Goal: Task Accomplishment & Management: Manage account settings

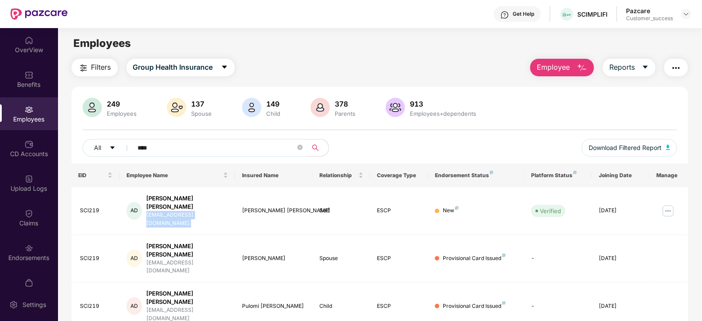
scroll to position [60, 0]
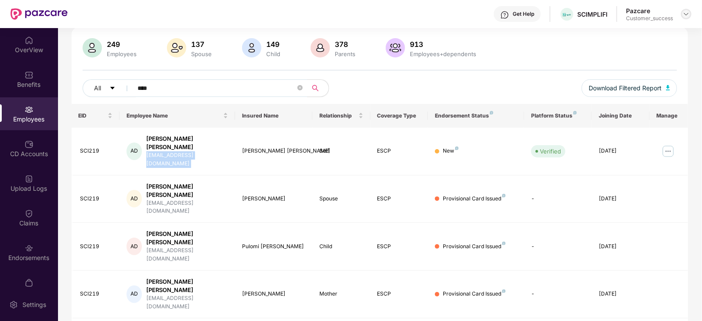
click at [685, 15] on img at bounding box center [685, 14] width 7 height 7
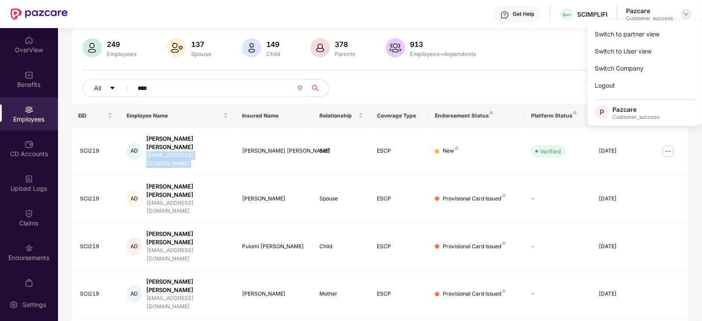
click at [685, 15] on img at bounding box center [685, 14] width 7 height 7
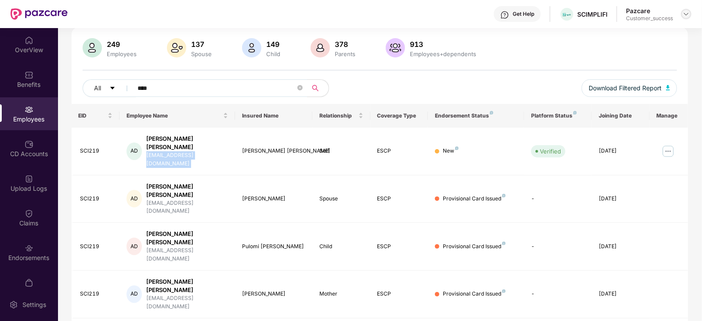
click at [685, 15] on img at bounding box center [685, 14] width 7 height 7
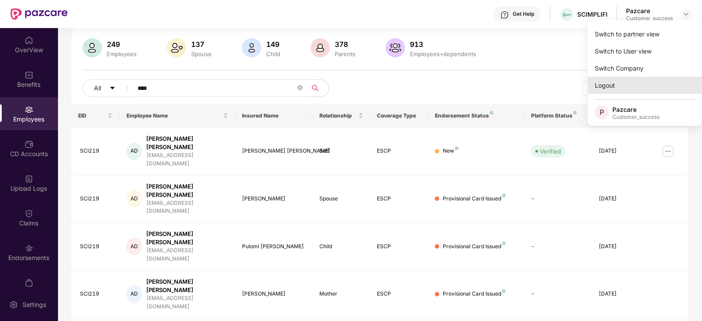
click at [614, 81] on div "Logout" at bounding box center [645, 85] width 114 height 17
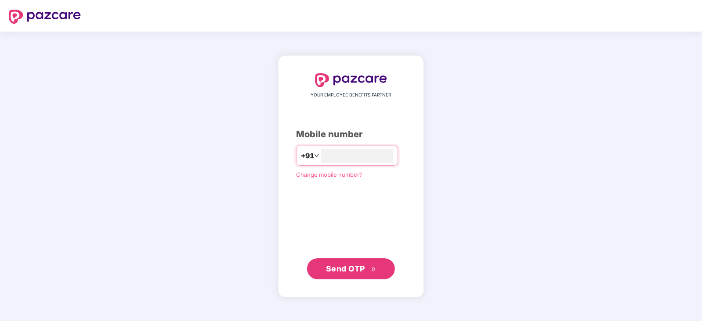
type input "**********"
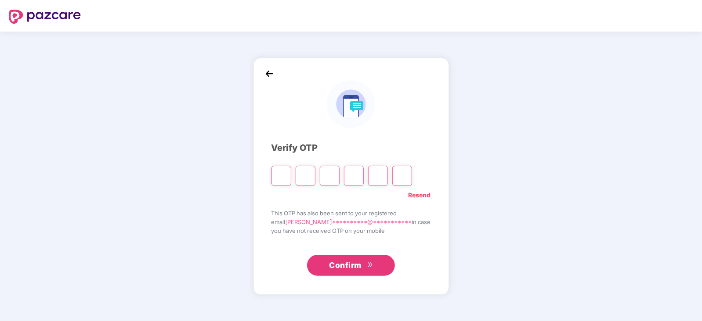
paste input "*"
type input "*"
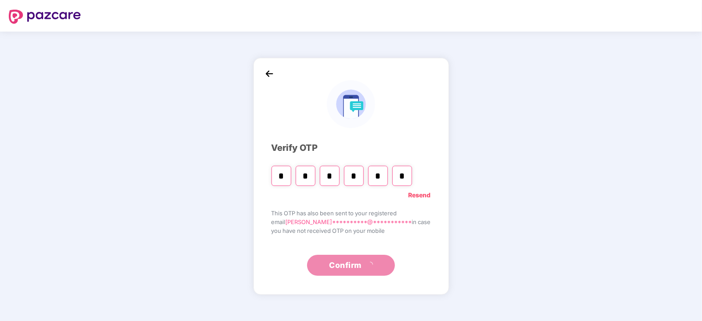
type input "*"
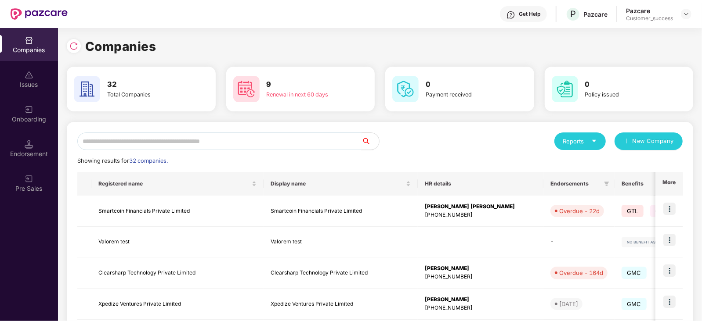
click at [277, 139] on input "text" at bounding box center [219, 142] width 284 height 18
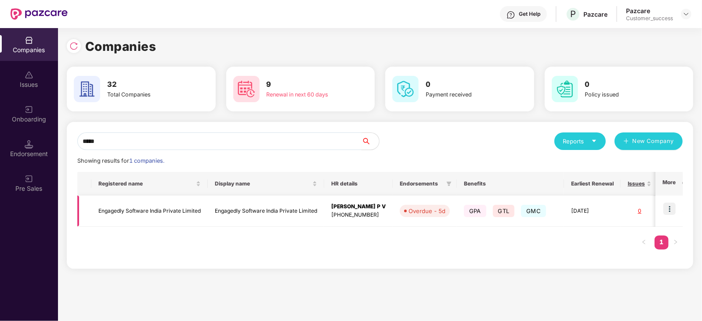
type input "*****"
click at [671, 209] on img at bounding box center [669, 209] width 12 height 12
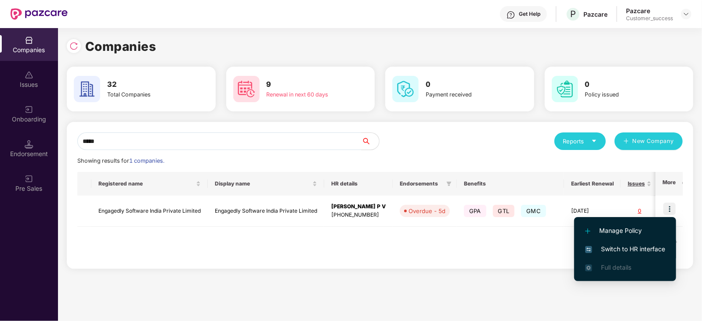
click at [646, 249] on span "Switch to HR interface" at bounding box center [625, 250] width 80 height 10
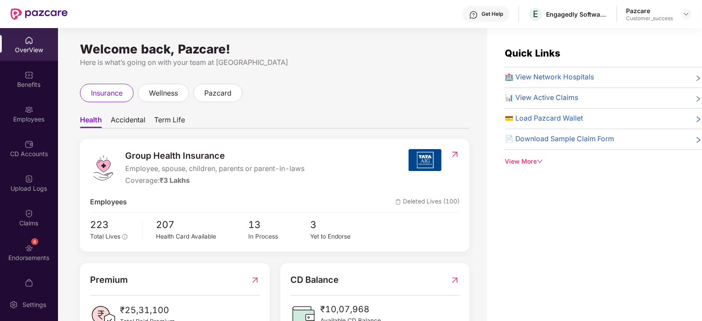
click at [33, 114] on div "Employees" at bounding box center [29, 113] width 58 height 33
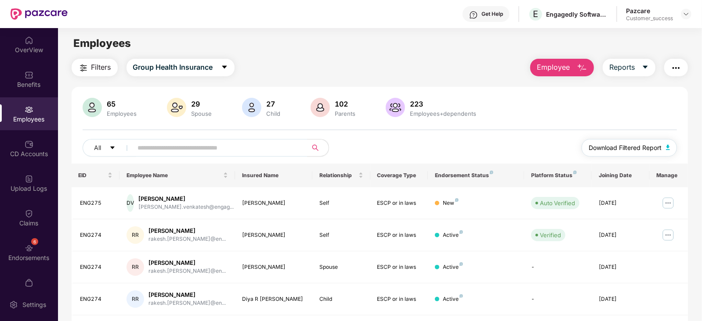
click at [625, 153] on button "Download Filtered Report" at bounding box center [629, 148] width 96 height 18
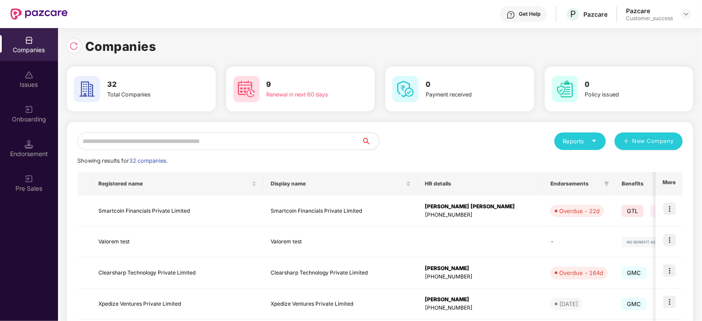
click at [281, 137] on input "text" at bounding box center [219, 142] width 284 height 18
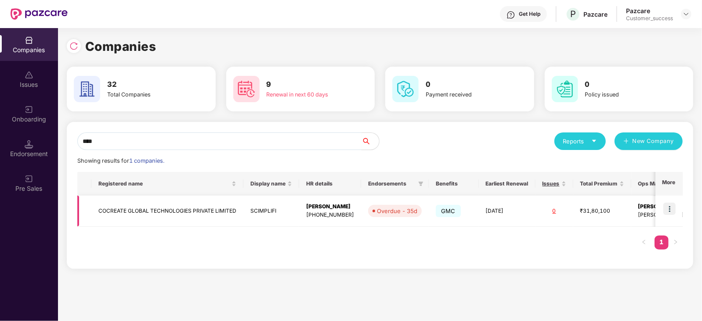
type input "****"
click at [670, 209] on img at bounding box center [669, 209] width 12 height 12
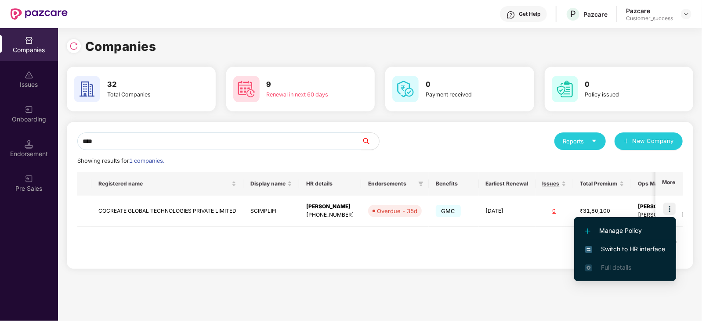
click at [602, 248] on span "Switch to HR interface" at bounding box center [625, 250] width 80 height 10
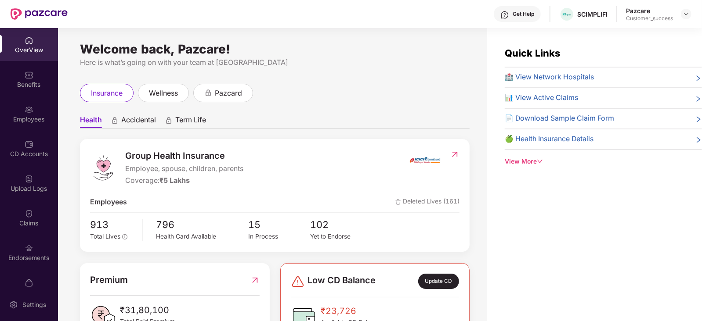
click at [40, 118] on div "Employees" at bounding box center [29, 119] width 58 height 9
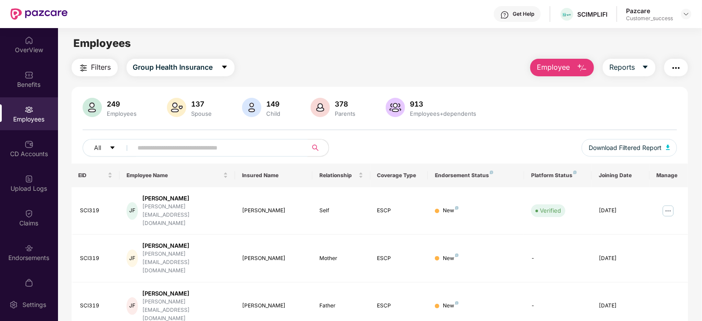
click at [187, 147] on input "text" at bounding box center [217, 147] width 158 height 13
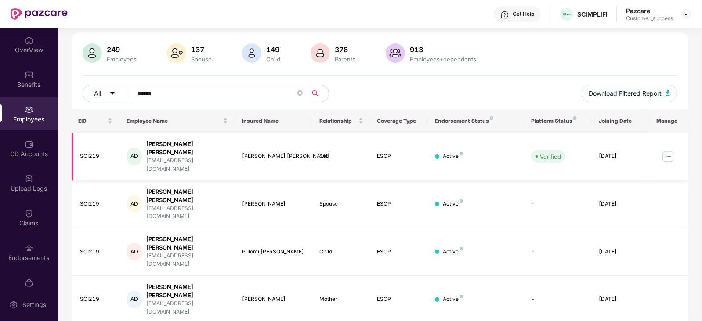
scroll to position [55, 0]
type input "******"
click at [683, 15] on img at bounding box center [685, 14] width 7 height 7
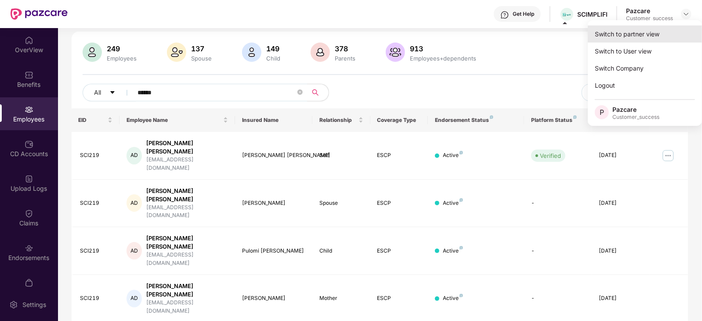
click at [659, 32] on div "Switch to partner view" at bounding box center [645, 33] width 114 height 17
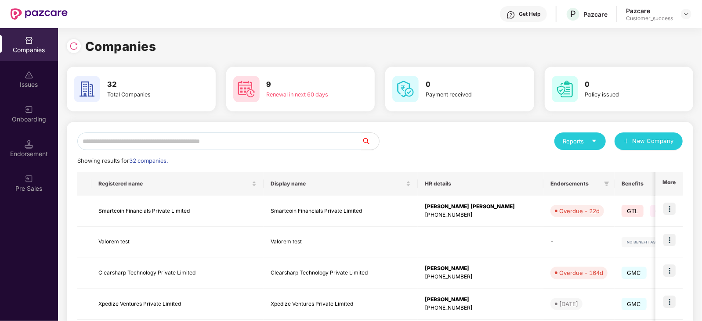
click at [230, 141] on input "text" at bounding box center [219, 142] width 284 height 18
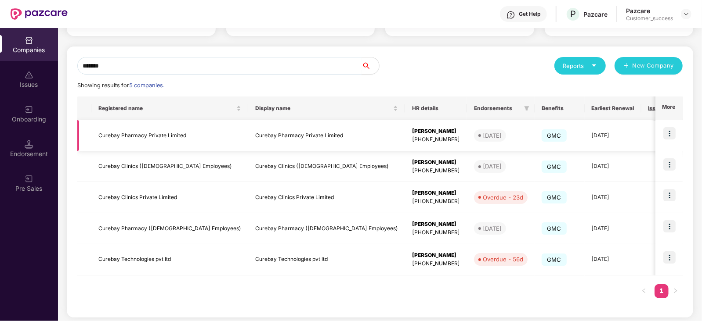
scroll to position [76, 0]
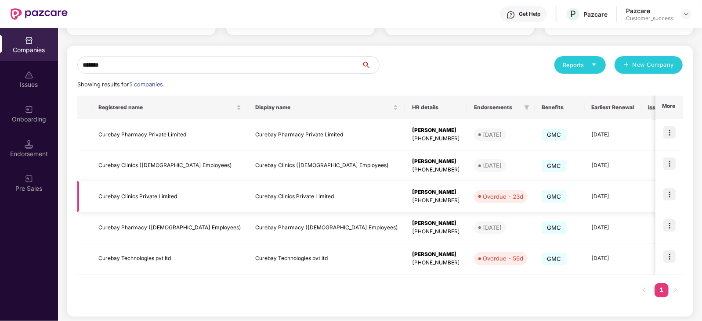
type input "*******"
click at [151, 194] on td "Curebay Clinics Private Limited" at bounding box center [169, 196] width 157 height 31
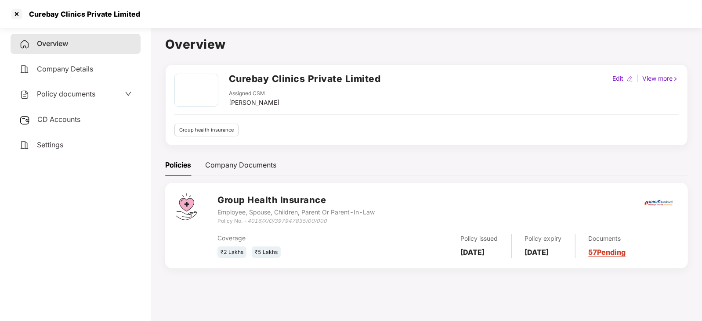
click at [65, 91] on span "Policy documents" at bounding box center [66, 94] width 58 height 9
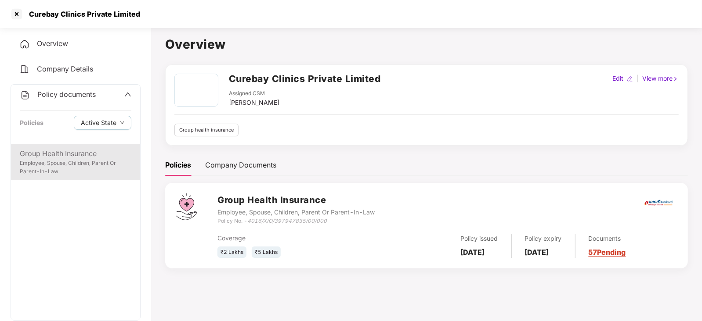
click at [39, 169] on div "Employee, Spouse, Children, Parent Or Parent-In-Law" at bounding box center [76, 167] width 112 height 17
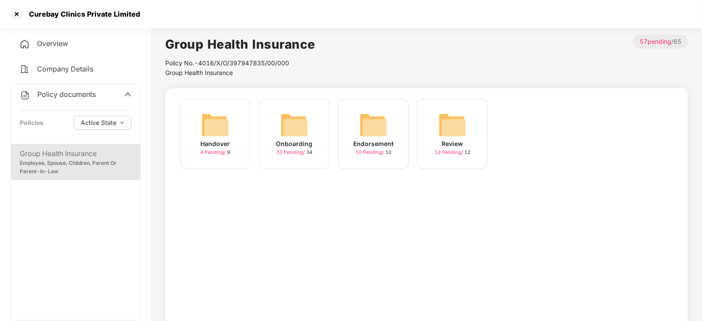
click at [315, 141] on div "Onboarding 31 Pending / 34" at bounding box center [294, 134] width 70 height 70
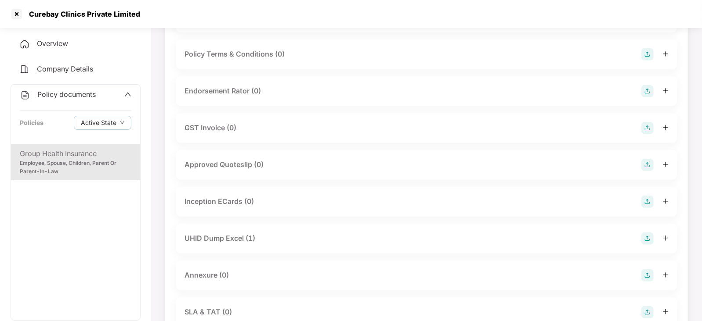
scroll to position [246, 0]
click at [21, 15] on div at bounding box center [17, 14] width 14 height 14
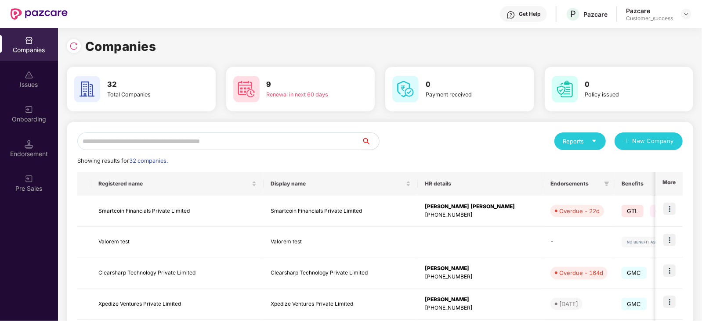
click at [169, 148] on input "text" at bounding box center [219, 142] width 284 height 18
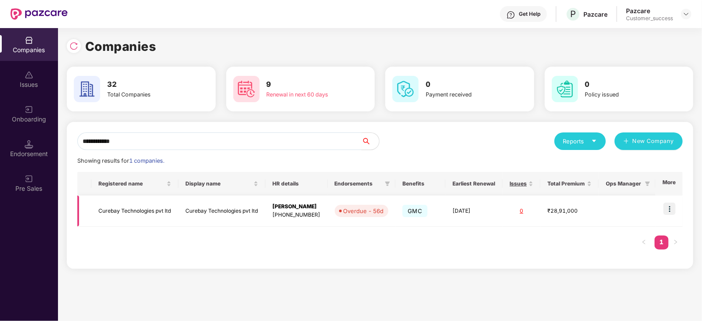
type input "**********"
click at [130, 222] on td "Curebay Technologies pvt ltd" at bounding box center [134, 211] width 87 height 31
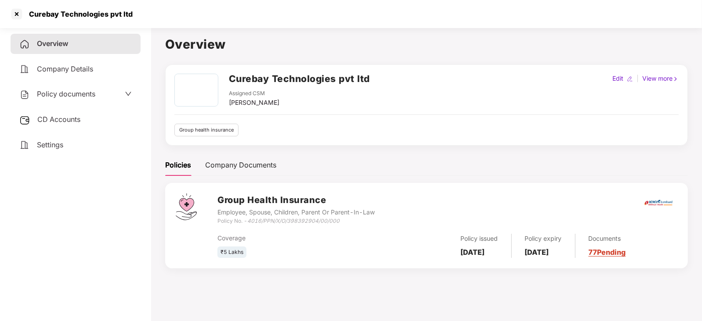
click at [103, 92] on div "Policy documents" at bounding box center [75, 94] width 112 height 11
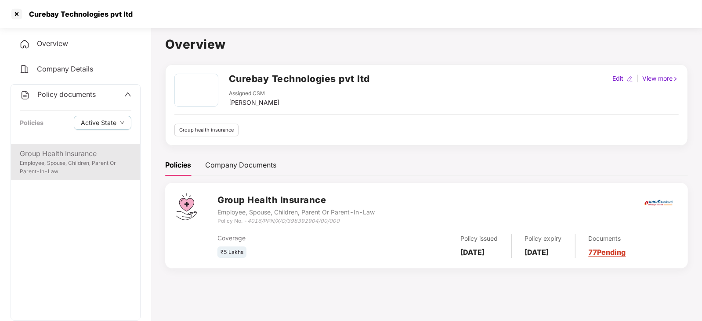
click at [62, 162] on div "Employee, Spouse, Children, Parent Or Parent-In-Law" at bounding box center [76, 167] width 112 height 17
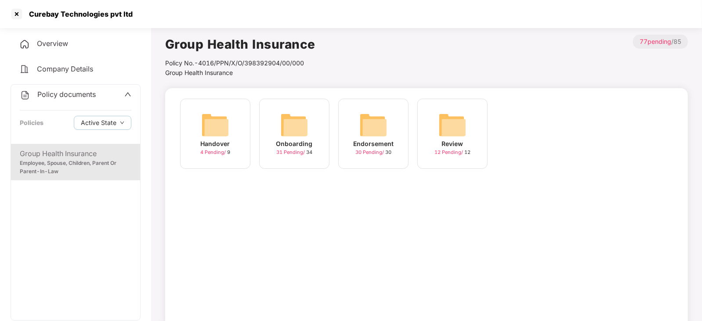
click at [303, 138] on img at bounding box center [294, 125] width 28 height 28
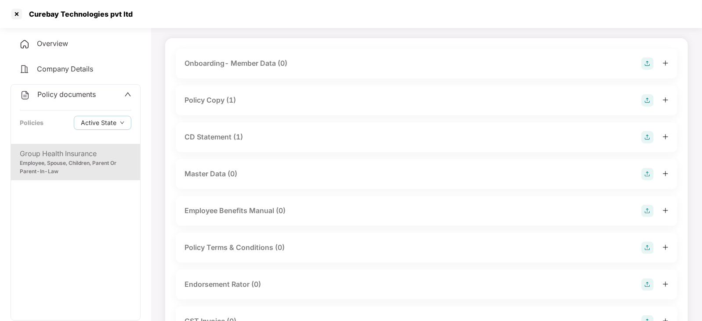
scroll to position [50, 0]
click at [20, 15] on div at bounding box center [17, 14] width 14 height 14
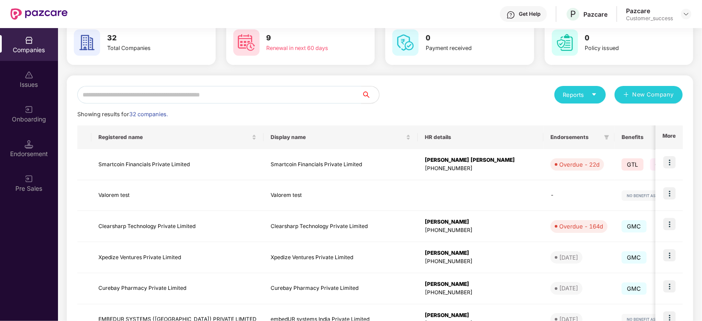
scroll to position [47, 0]
click at [154, 94] on input "text" at bounding box center [219, 95] width 284 height 18
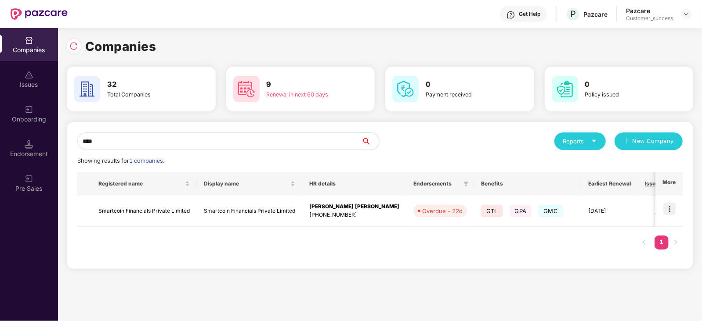
scroll to position [0, 0]
type input "*****"
click at [666, 209] on img at bounding box center [669, 209] width 12 height 12
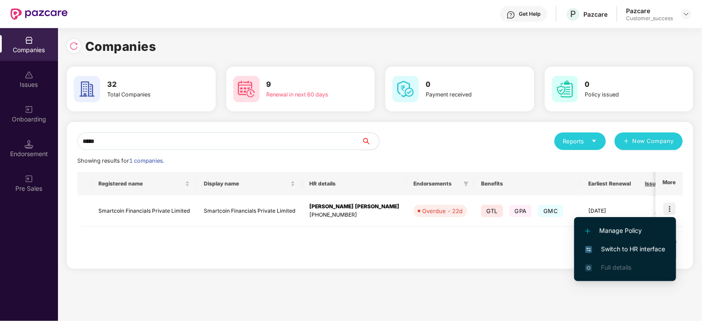
click at [613, 251] on span "Switch to HR interface" at bounding box center [625, 250] width 80 height 10
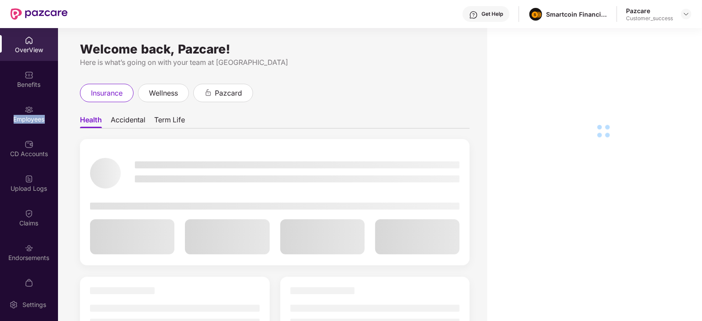
click at [27, 129] on div "Employees" at bounding box center [29, 113] width 58 height 33
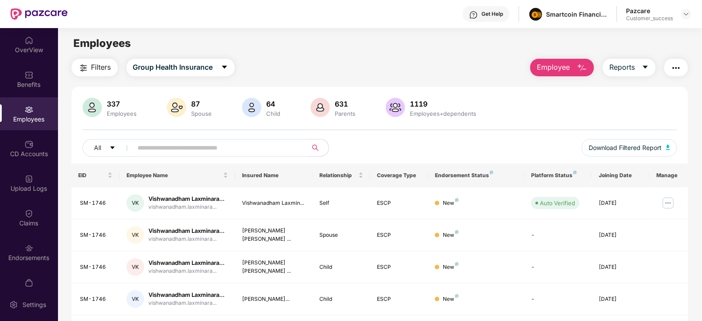
click at [161, 155] on span at bounding box center [217, 148] width 180 height 18
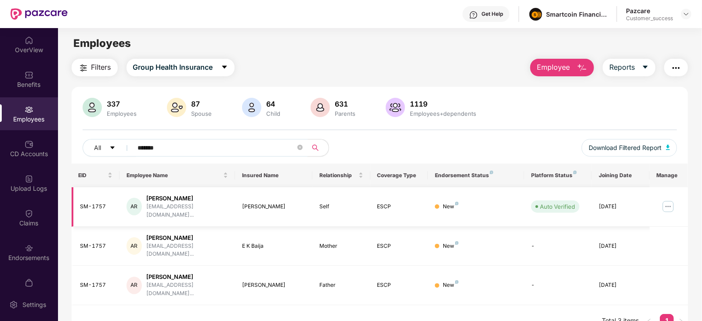
type input "*******"
click at [668, 202] on img at bounding box center [668, 207] width 14 height 14
click at [468, 146] on div "All ******* Download Filtered Report" at bounding box center [380, 151] width 595 height 25
click at [625, 144] on span "Download Filtered Report" at bounding box center [624, 148] width 73 height 10
click at [684, 16] on img at bounding box center [685, 14] width 7 height 7
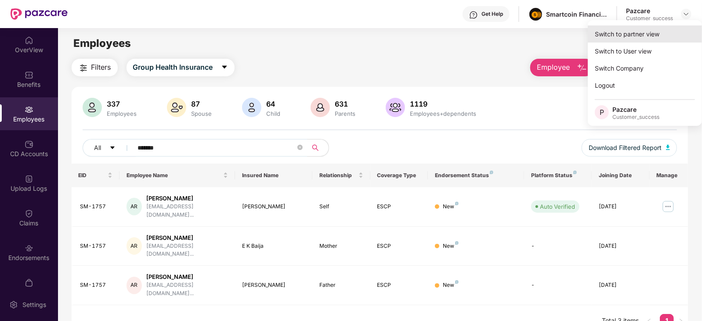
click at [629, 29] on div "Switch to partner view" at bounding box center [645, 33] width 114 height 17
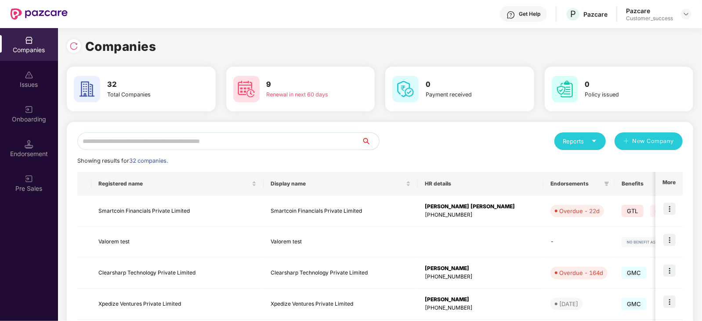
click at [313, 142] on input "text" at bounding box center [219, 142] width 284 height 18
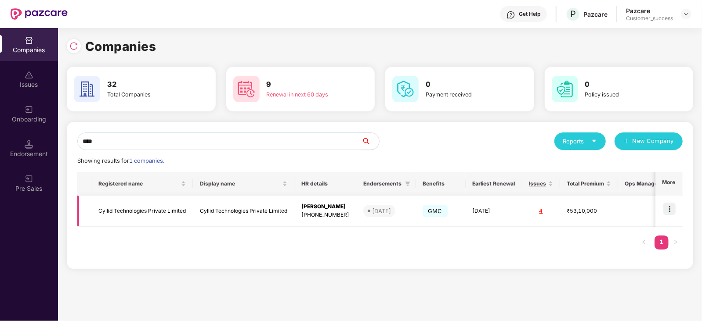
type input "****"
click at [666, 211] on img at bounding box center [669, 209] width 12 height 12
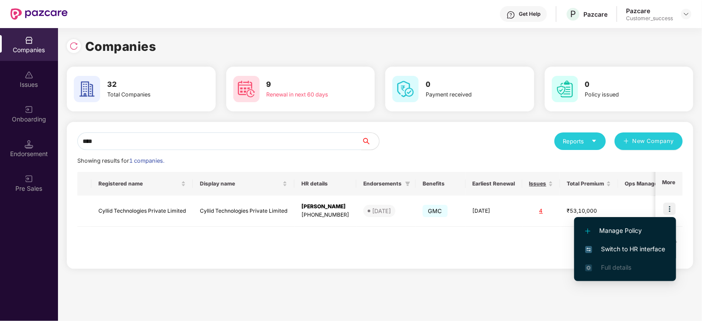
click at [596, 252] on span "Switch to HR interface" at bounding box center [625, 250] width 80 height 10
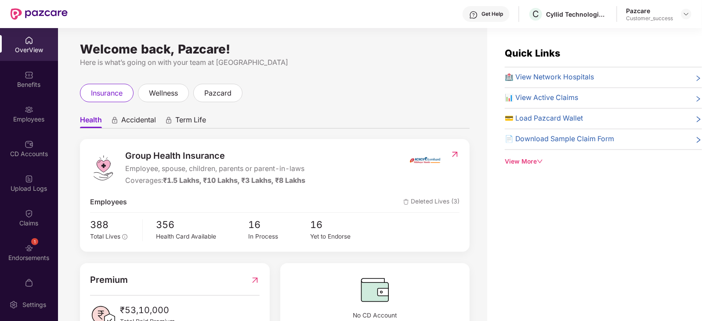
click at [28, 82] on div "Benefits" at bounding box center [29, 84] width 58 height 9
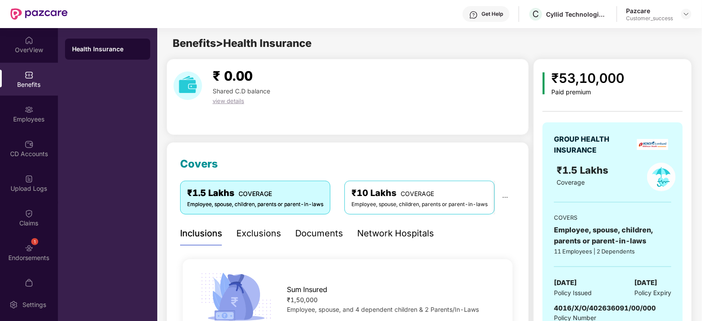
click at [316, 234] on div "Documents" at bounding box center [319, 234] width 48 height 14
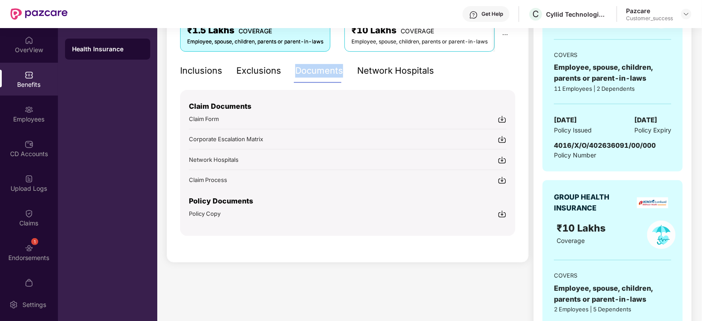
scroll to position [166, 0]
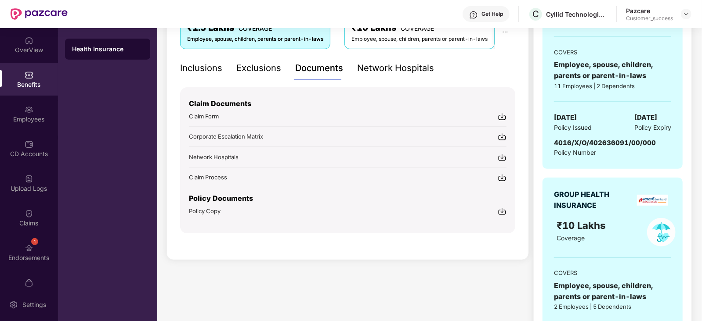
click at [212, 210] on span "Policy Copy" at bounding box center [205, 211] width 32 height 7
click at [341, 234] on div "Covers ₹1.5 Lakhs COVERAGE Employee, spouse, children, parents or parent-in-law…" at bounding box center [347, 119] width 362 height 284
